Goal: Task Accomplishment & Management: Manage account settings

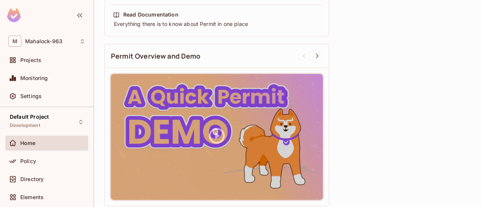
scroll to position [327, 0]
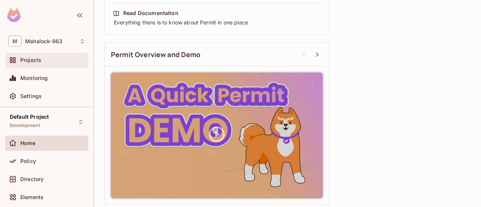
click at [27, 61] on span "Projects" at bounding box center [30, 60] width 21 height 6
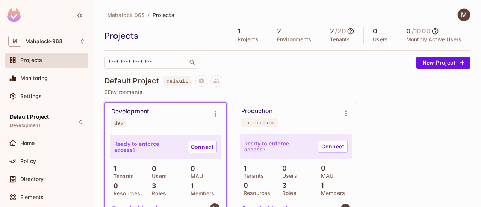
click at [348, 32] on icon at bounding box center [351, 31] width 8 height 8
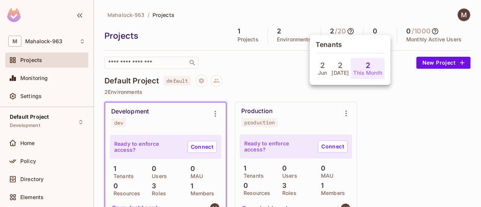
click at [359, 12] on div at bounding box center [240, 103] width 481 height 207
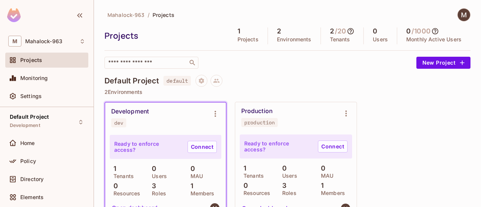
click at [431, 31] on icon at bounding box center [435, 31] width 8 height 8
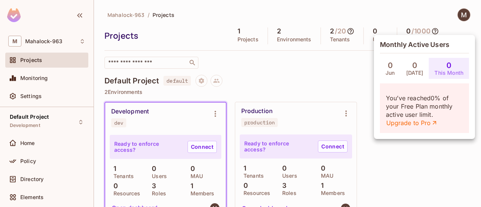
click at [284, 53] on div at bounding box center [240, 103] width 481 height 207
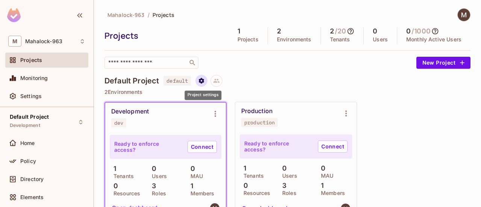
click at [201, 81] on icon "Project settings" at bounding box center [201, 81] width 5 height 6
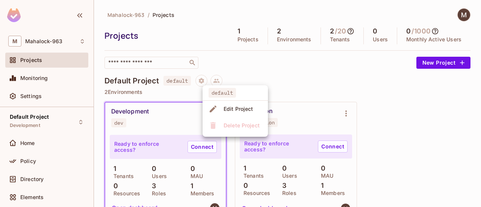
click at [253, 73] on div at bounding box center [240, 103] width 481 height 207
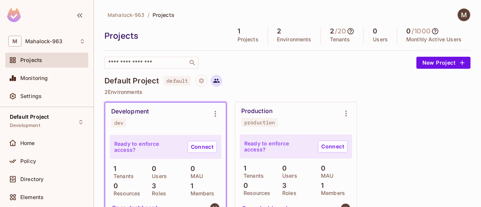
click at [215, 82] on icon at bounding box center [216, 81] width 6 height 4
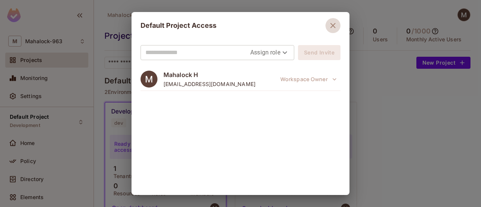
click at [337, 23] on icon "button" at bounding box center [332, 25] width 9 height 9
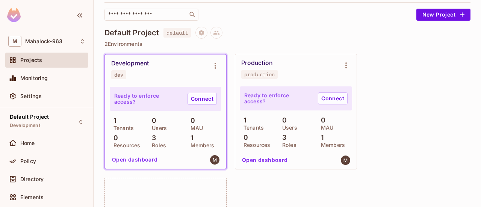
scroll to position [48, 0]
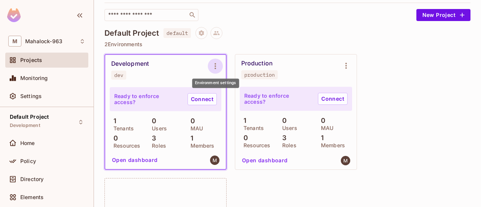
click at [215, 65] on icon "Environment settings" at bounding box center [215, 66] width 9 height 9
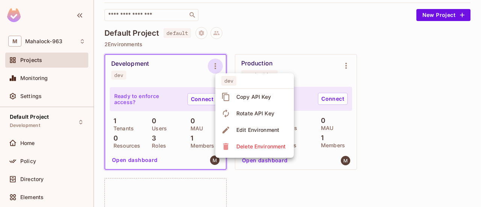
click at [163, 67] on div at bounding box center [240, 103] width 481 height 207
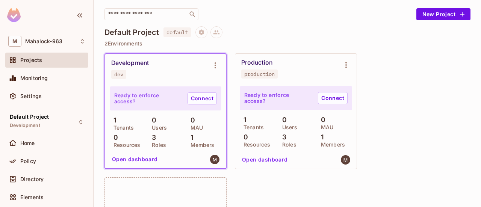
scroll to position [0, 0]
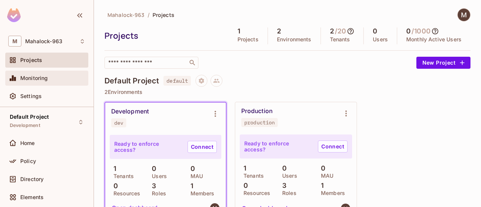
click at [38, 78] on span "Monitoring" at bounding box center [34, 78] width 28 height 6
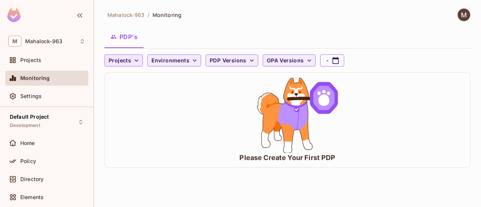
click at [137, 59] on icon "button" at bounding box center [137, 61] width 8 height 8
click at [137, 59] on div at bounding box center [240, 103] width 481 height 207
click at [186, 58] on span "Environments" at bounding box center [170, 60] width 38 height 9
click at [186, 58] on div at bounding box center [240, 103] width 481 height 207
click at [233, 57] on span "PDP Versions" at bounding box center [228, 60] width 37 height 9
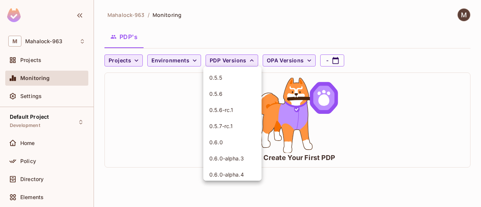
click at [233, 57] on div at bounding box center [240, 103] width 481 height 207
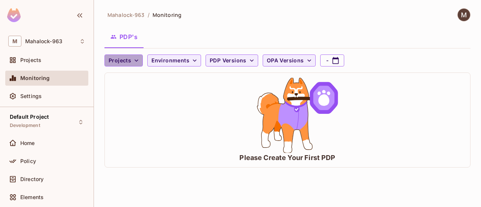
click at [126, 63] on span "Projects" at bounding box center [120, 60] width 23 height 9
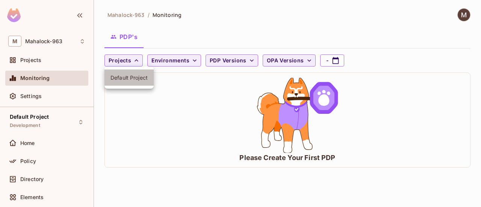
click at [126, 74] on span "Default Project" at bounding box center [128, 77] width 37 height 7
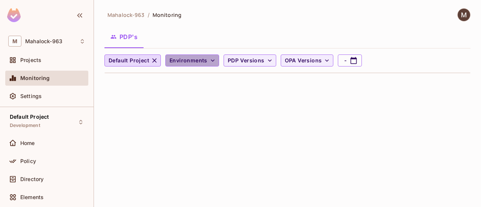
click at [204, 61] on span "Environments" at bounding box center [188, 60] width 38 height 9
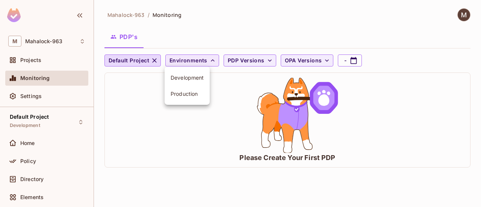
click at [204, 61] on div at bounding box center [240, 103] width 481 height 207
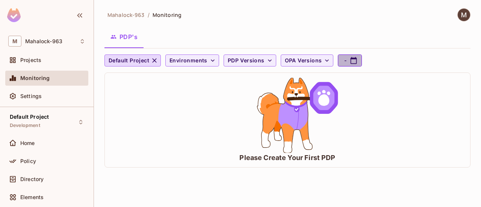
click at [350, 57] on icon "button" at bounding box center [354, 61] width 8 height 8
select select "*"
select select "****"
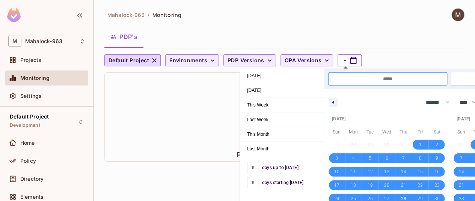
click at [219, 109] on div "Please Create Your First PDP" at bounding box center [285, 117] width 360 height 89
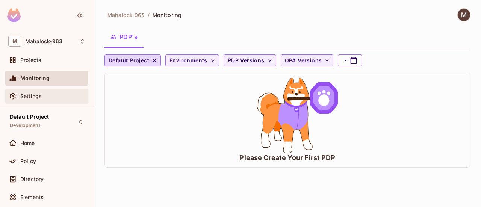
click at [49, 99] on div "Settings" at bounding box center [46, 96] width 77 height 9
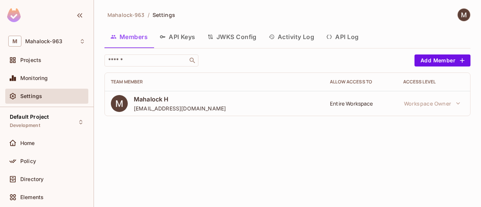
click at [186, 37] on button "API Keys" at bounding box center [178, 36] width 48 height 19
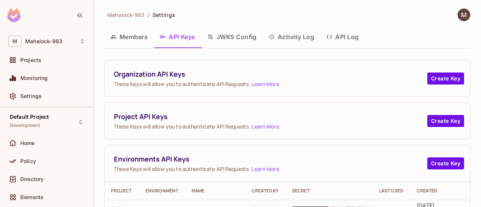
click at [230, 32] on button "JWKS Config" at bounding box center [231, 36] width 61 height 19
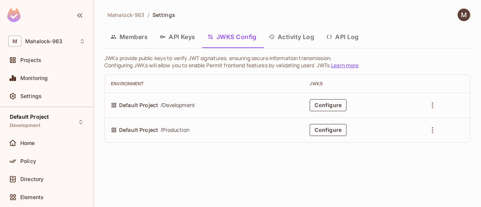
click at [304, 40] on button "Activity Log" at bounding box center [292, 36] width 58 height 19
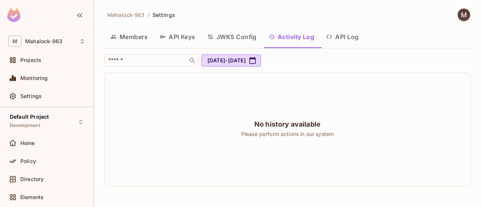
click at [357, 34] on button "API Log" at bounding box center [342, 36] width 44 height 19
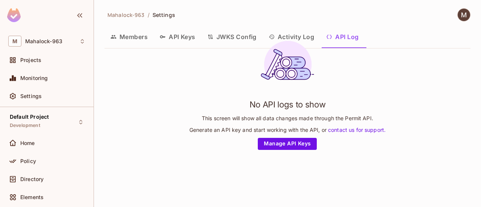
click at [188, 38] on button "API Keys" at bounding box center [178, 36] width 48 height 19
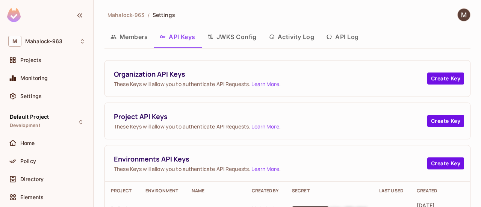
click at [126, 35] on button "Members" at bounding box center [128, 36] width 49 height 19
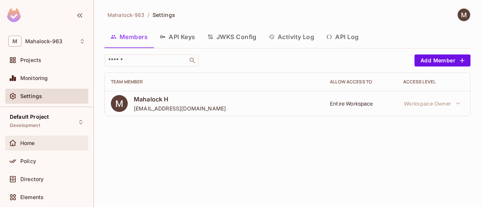
click at [44, 139] on div "Home" at bounding box center [46, 143] width 77 height 9
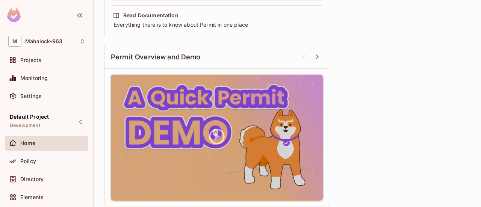
scroll to position [327, 0]
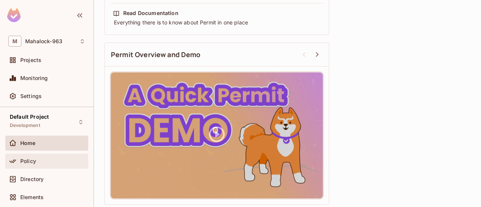
click at [39, 162] on div "Policy" at bounding box center [52, 161] width 65 height 6
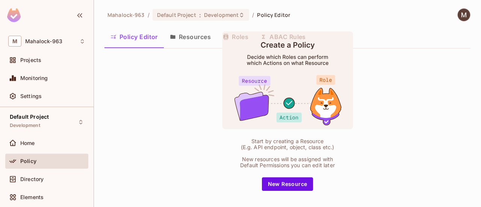
click at [198, 38] on button "Resources" at bounding box center [190, 36] width 53 height 19
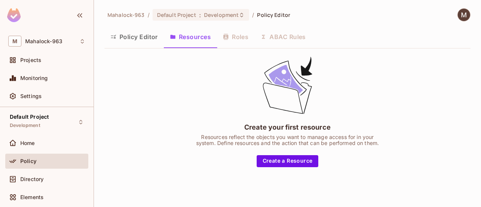
click at [149, 39] on button "Policy Editor" at bounding box center [133, 36] width 59 height 19
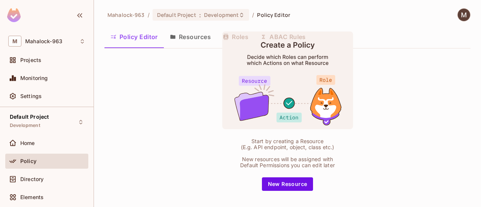
click at [187, 32] on button "Resources" at bounding box center [190, 36] width 53 height 19
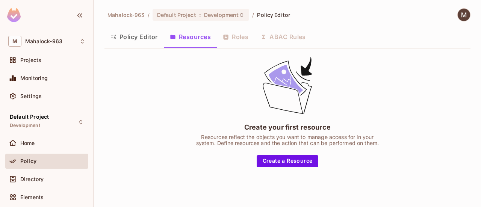
click at [237, 39] on div "Policy Editor Resources Roles ABAC Rules" at bounding box center [287, 36] width 366 height 19
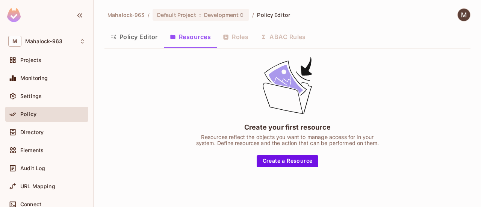
scroll to position [45, 0]
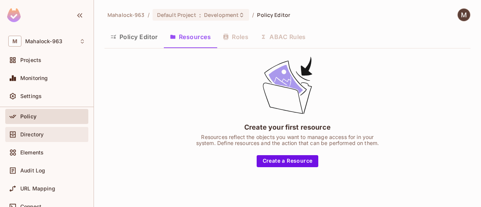
click at [40, 132] on span "Directory" at bounding box center [31, 135] width 23 height 6
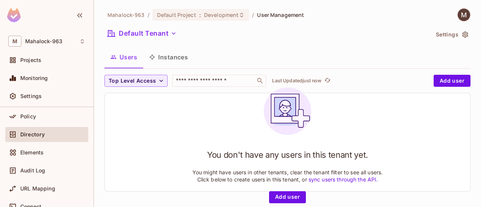
click at [177, 57] on button "Instances" at bounding box center [168, 57] width 51 height 19
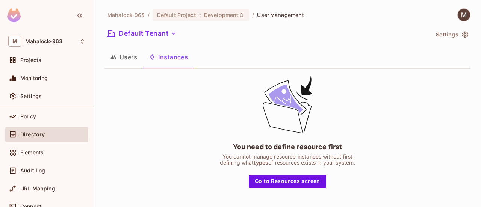
click at [129, 61] on button "Users" at bounding box center [123, 57] width 39 height 19
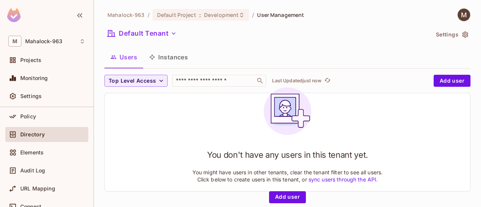
scroll to position [1, 0]
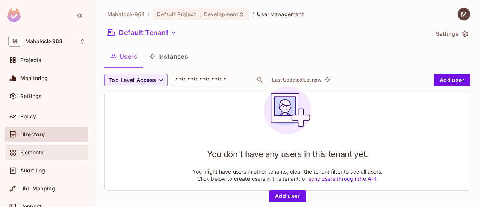
click at [42, 151] on span "Elements" at bounding box center [31, 153] width 23 height 6
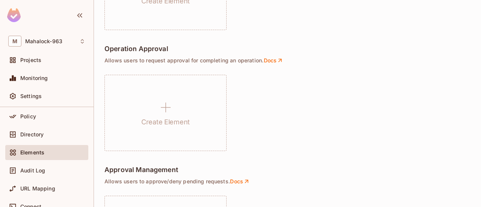
scroll to position [629, 0]
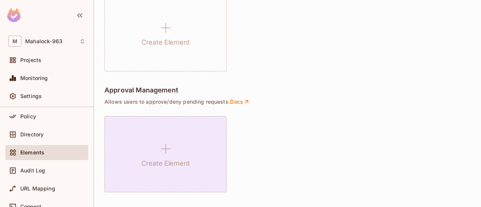
click at [155, 156] on div "Create Element" at bounding box center [165, 154] width 122 height 76
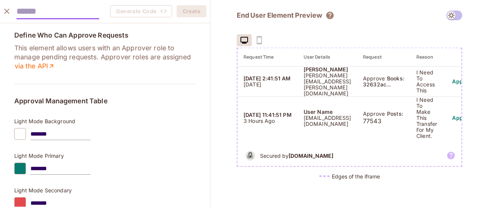
scroll to position [114, 0]
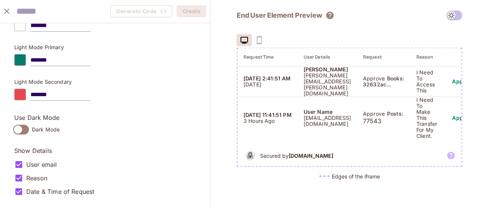
click at [459, 12] on span at bounding box center [454, 16] width 16 height 10
click at [452, 15] on span at bounding box center [454, 16] width 16 height 10
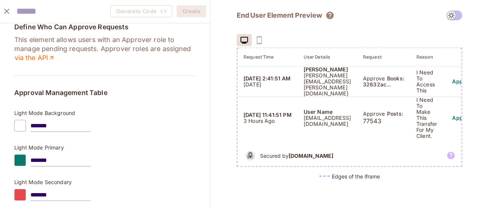
scroll to position [0, 0]
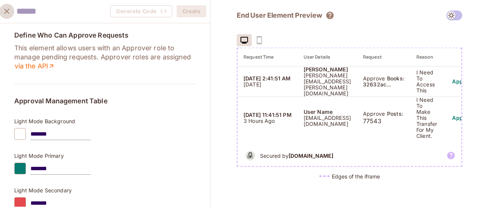
click at [6, 11] on icon "close" at bounding box center [6, 11] width 5 height 5
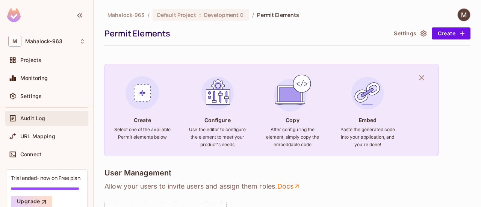
scroll to position [98, 0]
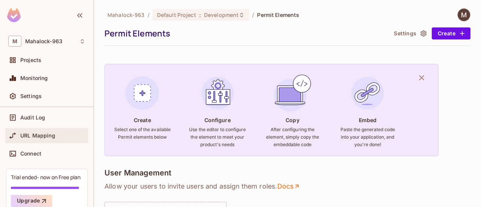
click at [48, 128] on div "URL Mapping" at bounding box center [46, 135] width 83 height 15
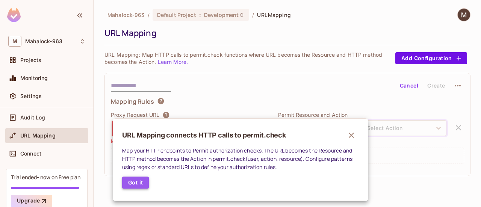
click at [138, 181] on button "Got it" at bounding box center [135, 183] width 27 height 12
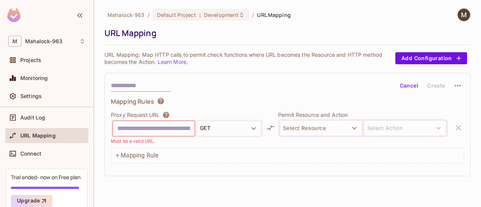
click at [248, 85] on div "Cancel Create" at bounding box center [287, 85] width 353 height 13
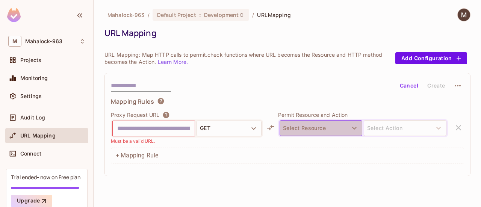
click at [319, 130] on button "Select Resource" at bounding box center [321, 128] width 83 height 16
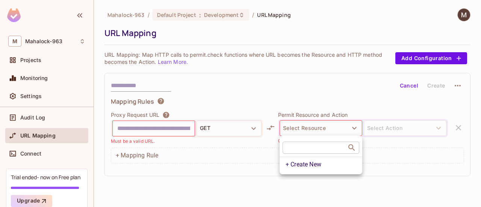
click at [266, 93] on div at bounding box center [240, 103] width 481 height 207
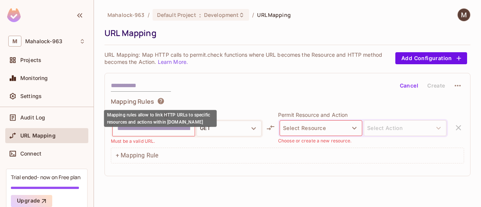
click at [160, 97] on icon at bounding box center [161, 101] width 8 height 8
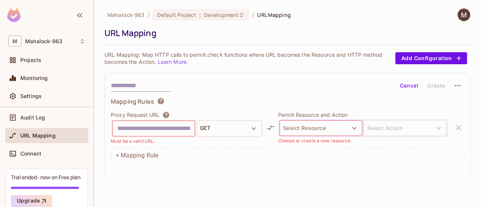
scroll to position [6, 0]
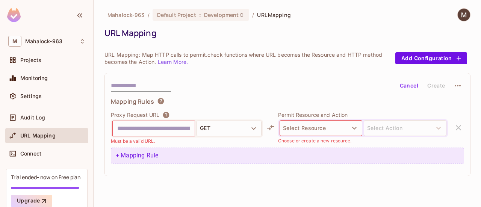
click at [135, 154] on div "+ Mapping Rule" at bounding box center [287, 156] width 353 height 16
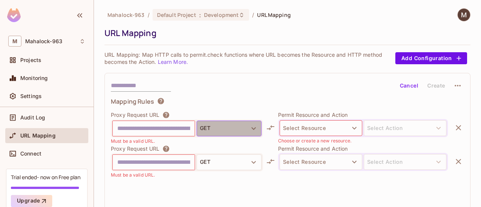
click at [255, 130] on icon "button" at bounding box center [253, 128] width 9 height 9
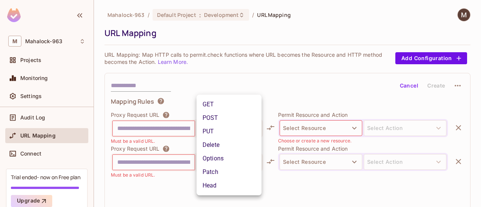
click at [283, 79] on div at bounding box center [240, 103] width 481 height 207
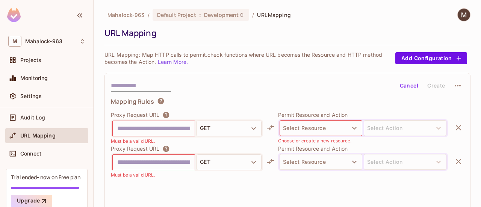
scroll to position [32, 0]
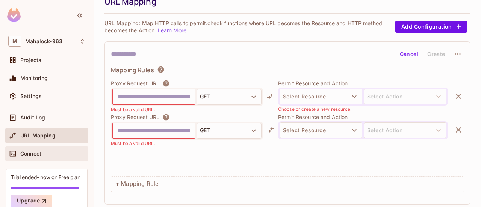
click at [35, 151] on span "Connect" at bounding box center [30, 154] width 21 height 6
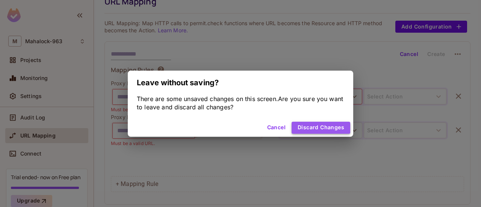
click at [314, 125] on button "Discard Changes" at bounding box center [321, 128] width 59 height 12
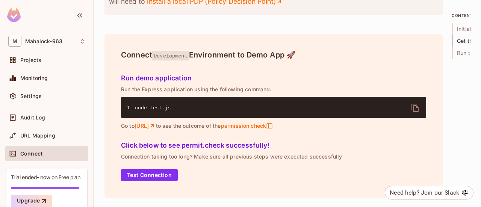
scroll to position [985, 0]
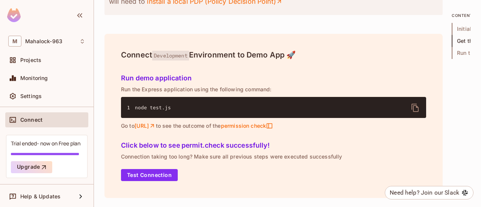
click at [71, 142] on div "Trial ended- now on Free plan" at bounding box center [46, 143] width 70 height 7
click at [27, 145] on div "Trial ended- now on Free plan" at bounding box center [46, 143] width 70 height 7
click at [69, 194] on div "Help & Updates" at bounding box center [48, 197] width 56 height 6
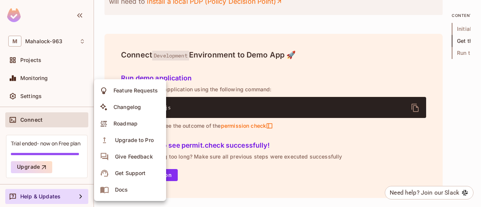
click at [61, 198] on div at bounding box center [240, 103] width 481 height 207
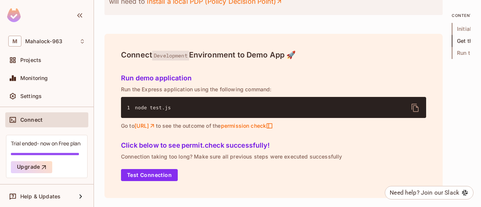
scroll to position [0, 0]
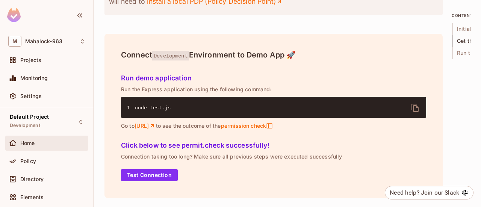
click at [28, 138] on div "Home" at bounding box center [46, 143] width 83 height 15
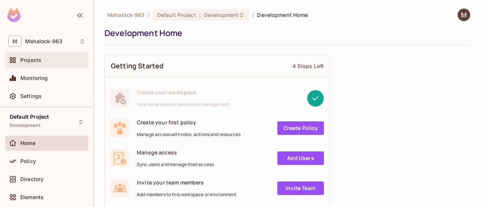
click at [51, 63] on div "Projects" at bounding box center [46, 60] width 77 height 9
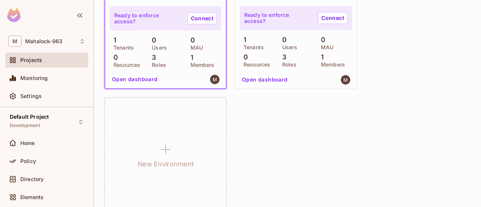
scroll to position [142, 0]
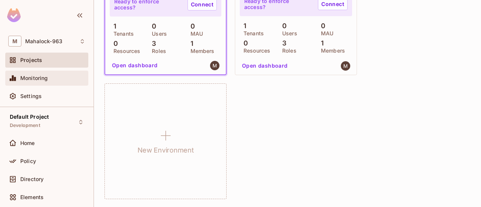
click at [64, 73] on div "Monitoring" at bounding box center [46, 78] width 83 height 15
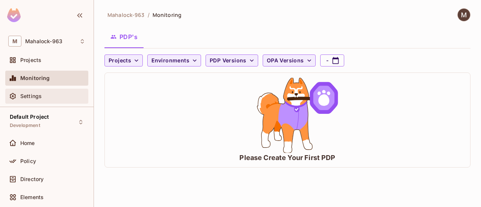
click at [49, 98] on div "Settings" at bounding box center [52, 96] width 65 height 6
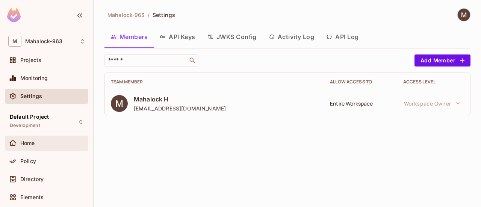
click at [41, 137] on div "Home" at bounding box center [46, 143] width 83 height 15
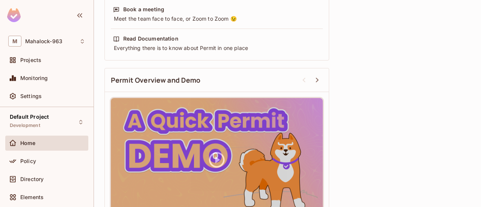
scroll to position [327, 0]
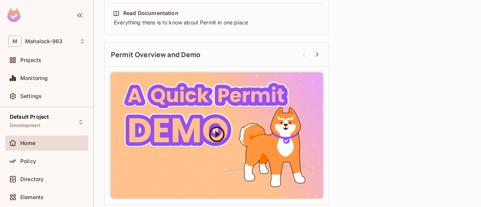
click at [216, 133] on icon at bounding box center [217, 134] width 16 height 16
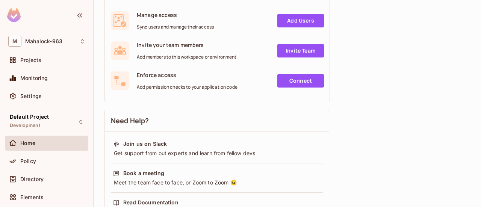
scroll to position [313, 0]
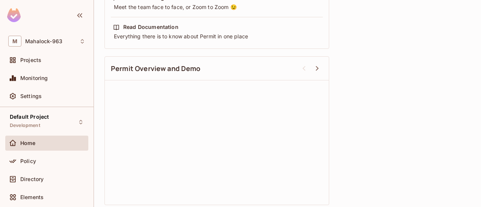
drag, startPoint x: 213, startPoint y: 0, endPoint x: 347, endPoint y: 42, distance: 140.9
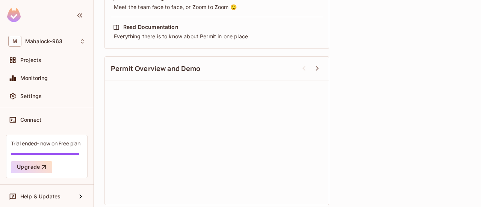
scroll to position [0, 0]
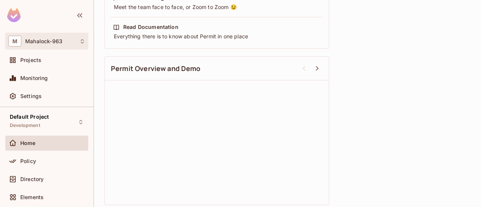
click at [39, 38] on span "Mahalock-963" at bounding box center [43, 41] width 37 height 6
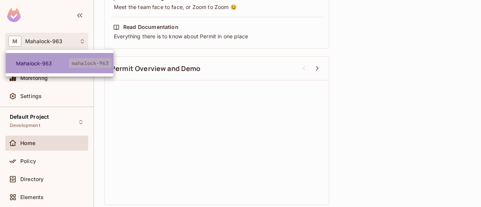
click at [39, 61] on span "Mahalock-963" at bounding box center [42, 63] width 53 height 7
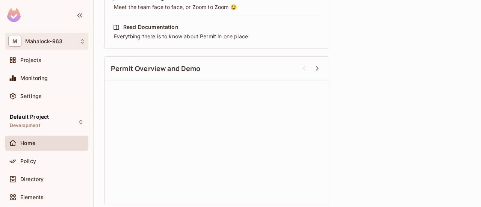
click at [84, 39] on icon at bounding box center [82, 41] width 6 height 6
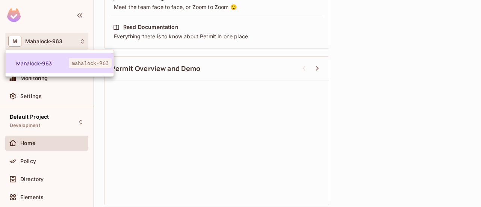
click at [49, 62] on span "Mahalock-963" at bounding box center [42, 63] width 53 height 7
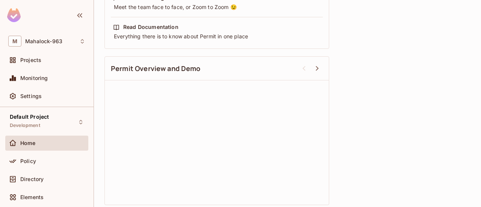
click at [37, 137] on div "Home" at bounding box center [46, 143] width 83 height 15
click at [33, 60] on span "Projects" at bounding box center [30, 60] width 21 height 6
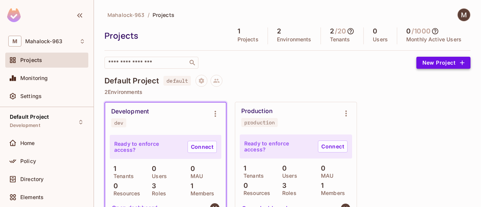
click at [427, 63] on button "New Project" at bounding box center [443, 63] width 54 height 12
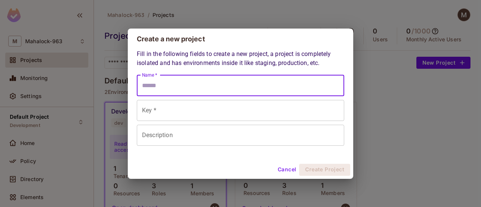
click at [168, 85] on input "Name *" at bounding box center [240, 85] width 207 height 21
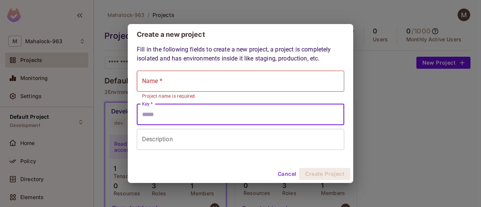
click at [153, 112] on input "Key *" at bounding box center [240, 114] width 207 height 21
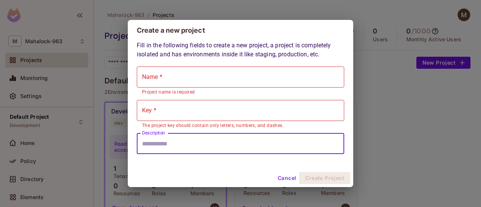
click at [160, 146] on input "Description" at bounding box center [240, 143] width 207 height 21
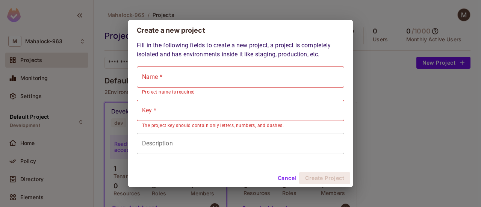
click at [366, 114] on div "Create a new project Fill in the following fields to create a new project, a pr…" at bounding box center [240, 103] width 481 height 207
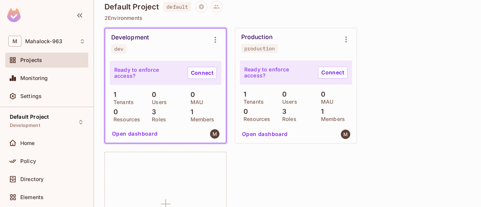
scroll to position [74, 0]
click at [219, 41] on icon "Environment settings" at bounding box center [215, 39] width 9 height 9
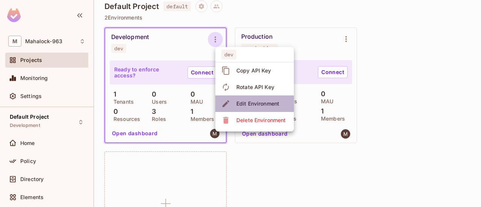
click at [242, 100] on div "Edit Environment" at bounding box center [257, 104] width 43 height 8
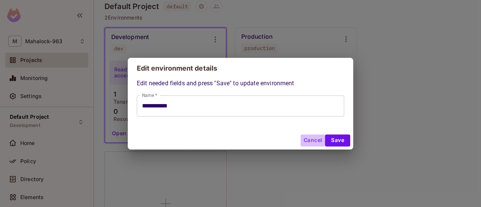
click at [309, 141] on button "Cancel" at bounding box center [313, 141] width 24 height 12
type input "**********"
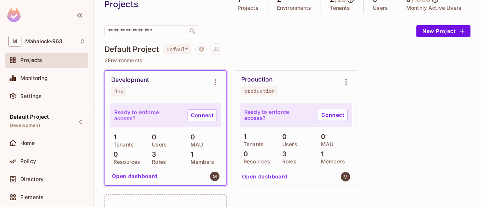
scroll to position [29, 0]
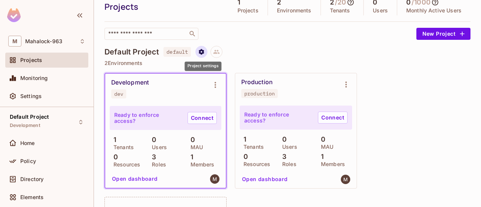
click at [201, 50] on icon "Project settings" at bounding box center [201, 52] width 5 height 6
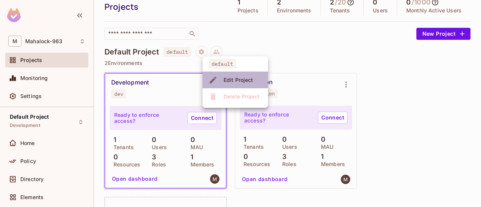
click at [219, 82] on div "Edit Project" at bounding box center [232, 80] width 47 height 12
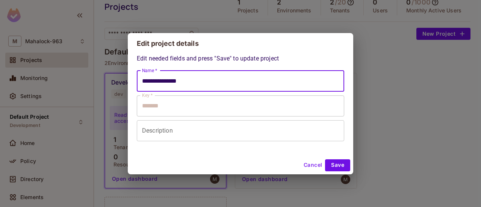
click at [219, 82] on input "**********" at bounding box center [240, 81] width 207 height 21
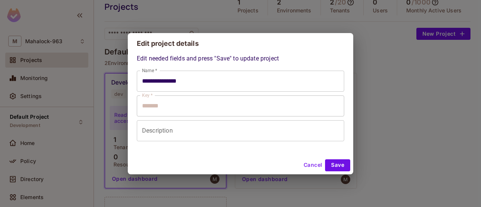
click at [313, 166] on button "Cancel" at bounding box center [313, 165] width 24 height 12
type input "**********"
type input "*******"
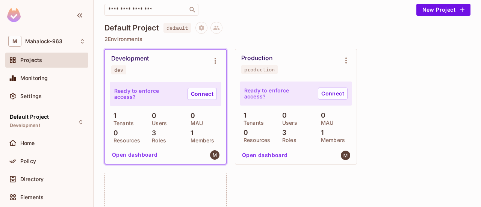
scroll to position [52, 0]
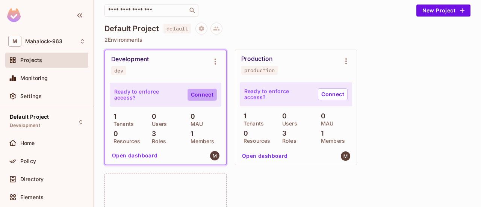
click at [202, 92] on link "Connect" at bounding box center [202, 95] width 29 height 12
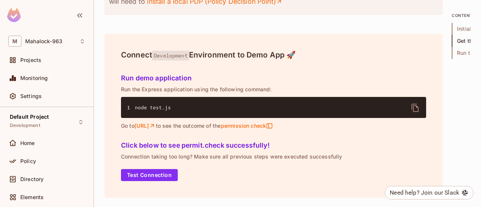
scroll to position [1039, 0]
click at [156, 127] on link "http://localhost:4000" at bounding box center [145, 126] width 21 height 7
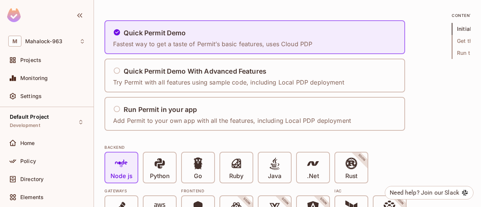
scroll to position [0, 0]
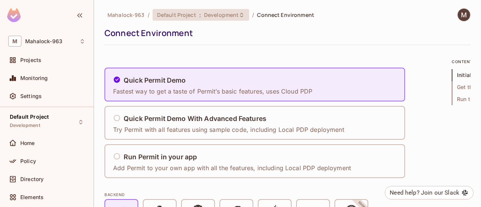
click at [213, 14] on span "Development" at bounding box center [221, 14] width 35 height 7
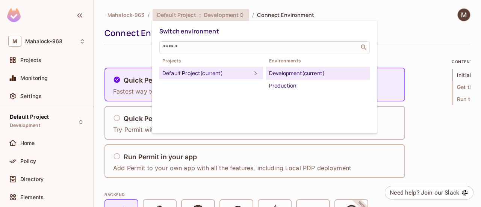
click at [216, 76] on div "Default Project (current)" at bounding box center [206, 73] width 89 height 9
click at [251, 74] on icon at bounding box center [255, 73] width 9 height 9
click at [339, 77] on li "Development (current)" at bounding box center [318, 73] width 104 height 12
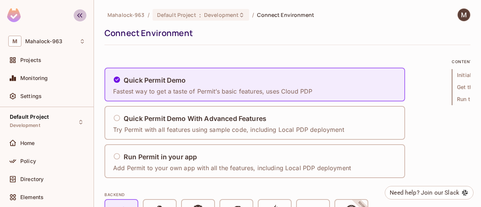
click at [79, 15] on icon "button" at bounding box center [79, 15] width 9 height 9
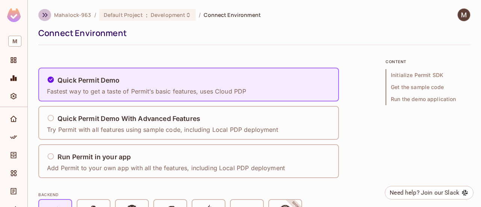
click at [39, 12] on button "button" at bounding box center [44, 15] width 13 height 12
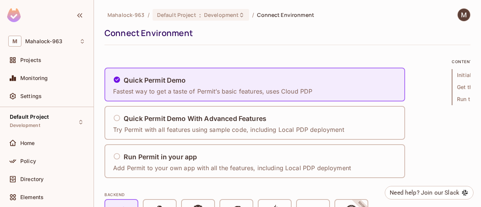
click at [43, 67] on div "Projects" at bounding box center [46, 60] width 83 height 15
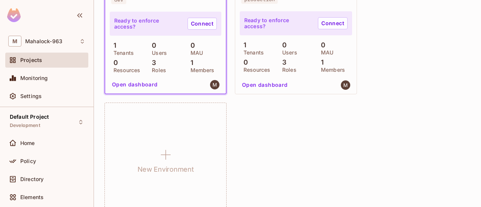
scroll to position [124, 0]
click at [145, 84] on button "Open dashboard" at bounding box center [135, 84] width 52 height 12
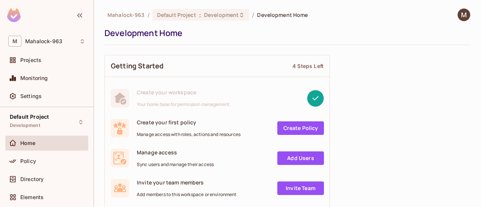
click at [228, 123] on span "Create your first policy" at bounding box center [189, 122] width 104 height 7
click at [44, 62] on div "Projects" at bounding box center [52, 60] width 65 height 6
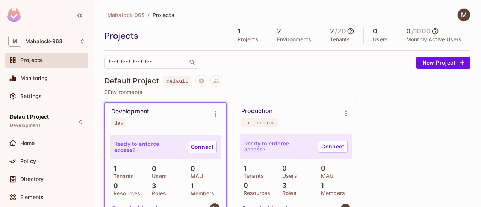
click at [347, 33] on icon at bounding box center [351, 31] width 8 height 8
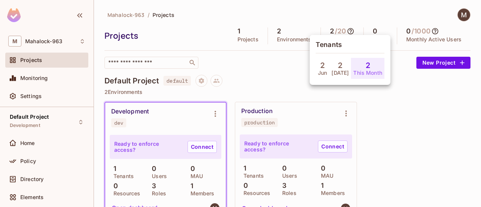
click at [283, 66] on div at bounding box center [240, 103] width 481 height 207
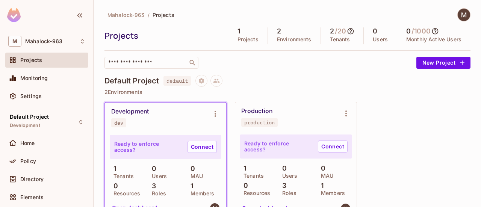
click at [460, 15] on img at bounding box center [464, 15] width 12 height 12
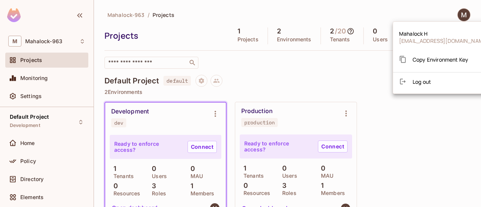
click at [365, 67] on div at bounding box center [240, 103] width 481 height 207
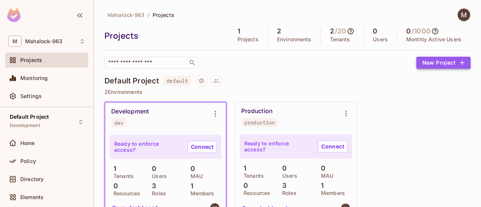
click at [426, 63] on button "New Project" at bounding box center [443, 63] width 54 height 12
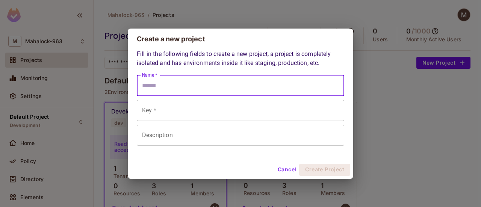
click at [285, 83] on input "Name *" at bounding box center [240, 85] width 207 height 21
type input "**********"
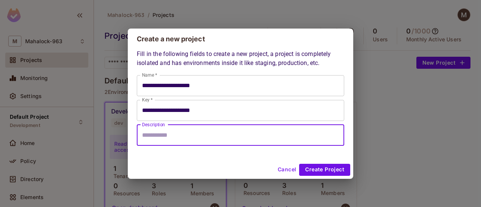
click at [230, 135] on input "Description" at bounding box center [240, 135] width 207 height 21
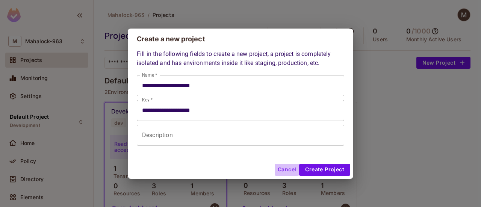
click at [291, 168] on button "Cancel" at bounding box center [287, 170] width 24 height 12
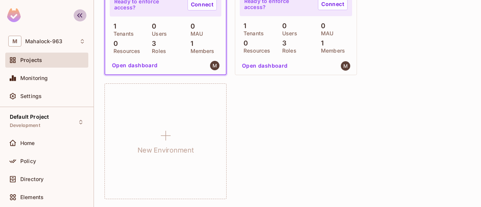
click at [77, 15] on icon "button" at bounding box center [79, 15] width 9 height 9
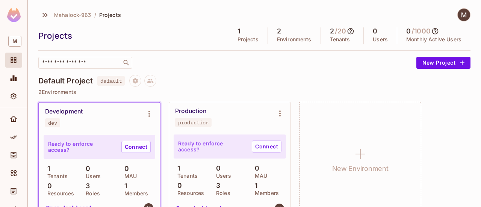
click at [463, 14] on img at bounding box center [464, 15] width 12 height 12
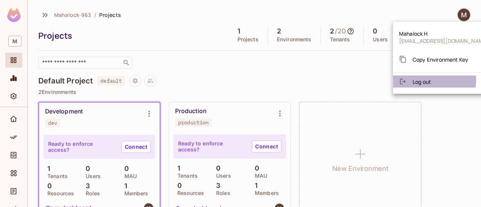
click at [434, 80] on li "Log out" at bounding box center [443, 82] width 101 height 12
